Goal: Contribute content

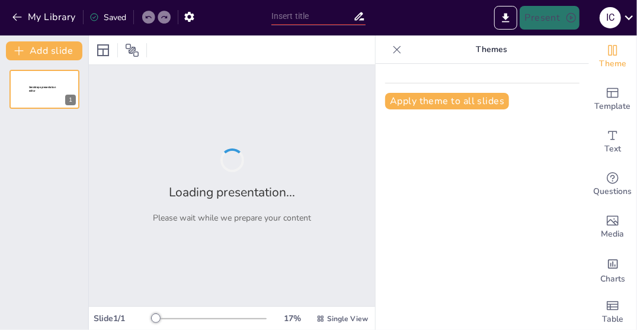
type input "Теоретичні основи оздоровчої фізичної культури"
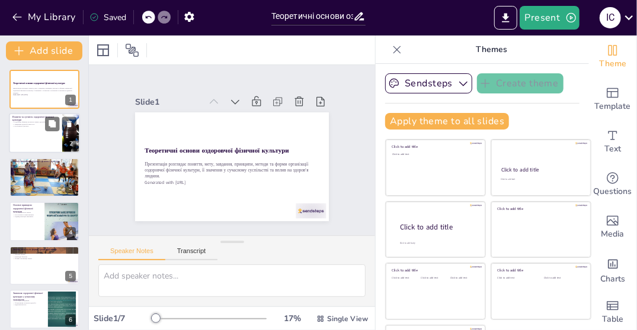
click at [21, 142] on div at bounding box center [44, 134] width 71 height 40
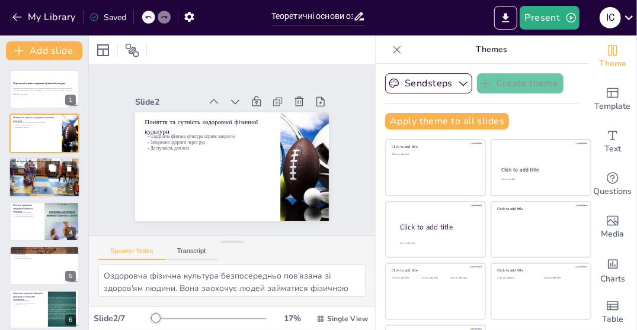
click at [21, 170] on p "Формування звички до фізичної активності" at bounding box center [44, 171] width 64 height 2
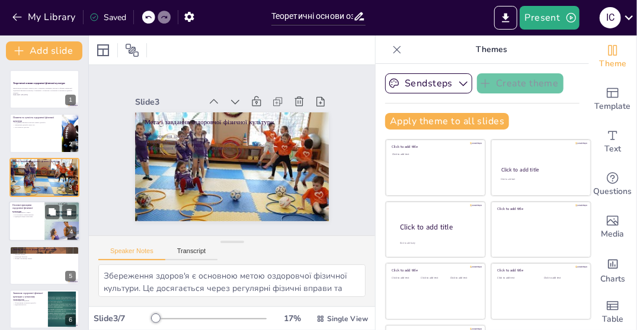
click at [31, 212] on p "Систематичність занять" at bounding box center [26, 213] width 28 height 2
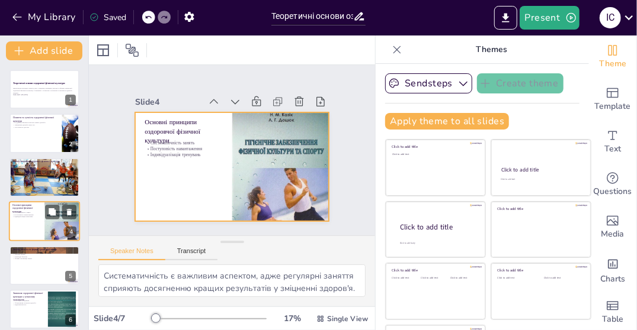
scroll to position [26, 0]
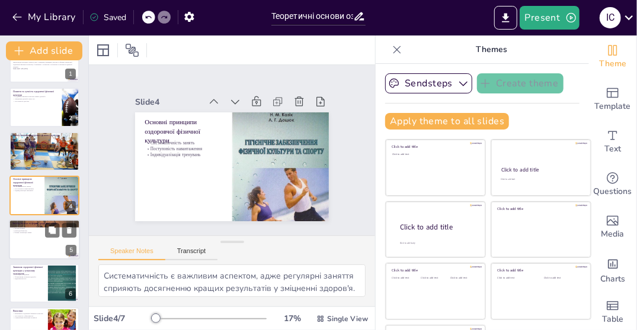
click at [31, 243] on div at bounding box center [44, 240] width 71 height 40
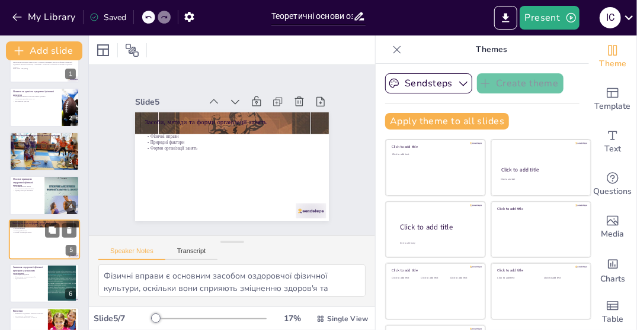
scroll to position [52, 0]
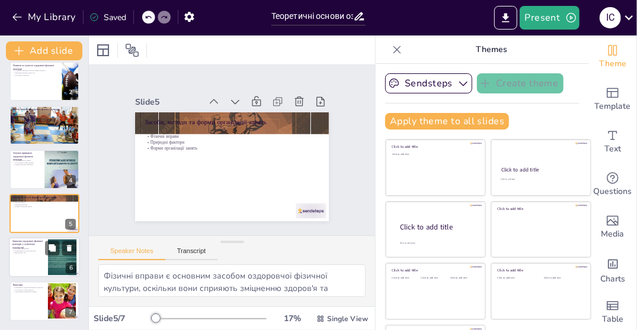
click at [32, 265] on div at bounding box center [44, 257] width 71 height 40
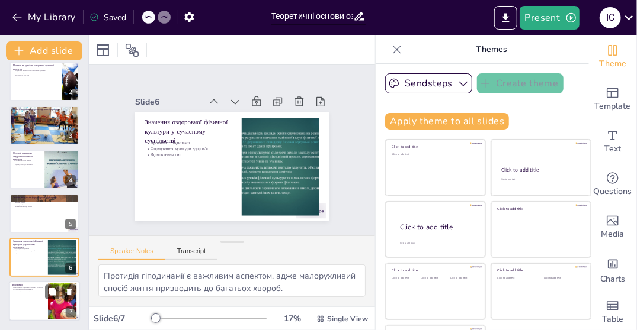
click at [24, 307] on div at bounding box center [44, 302] width 71 height 40
type textarea "Оздоровча фізична культура є важливою для формування здорового способу життя та…"
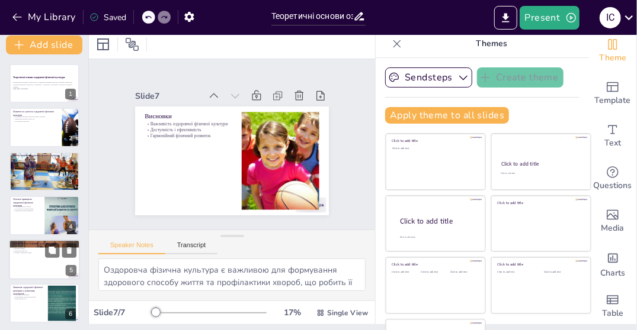
scroll to position [0, 0]
